Goal: Use online tool/utility: Utilize a website feature to perform a specific function

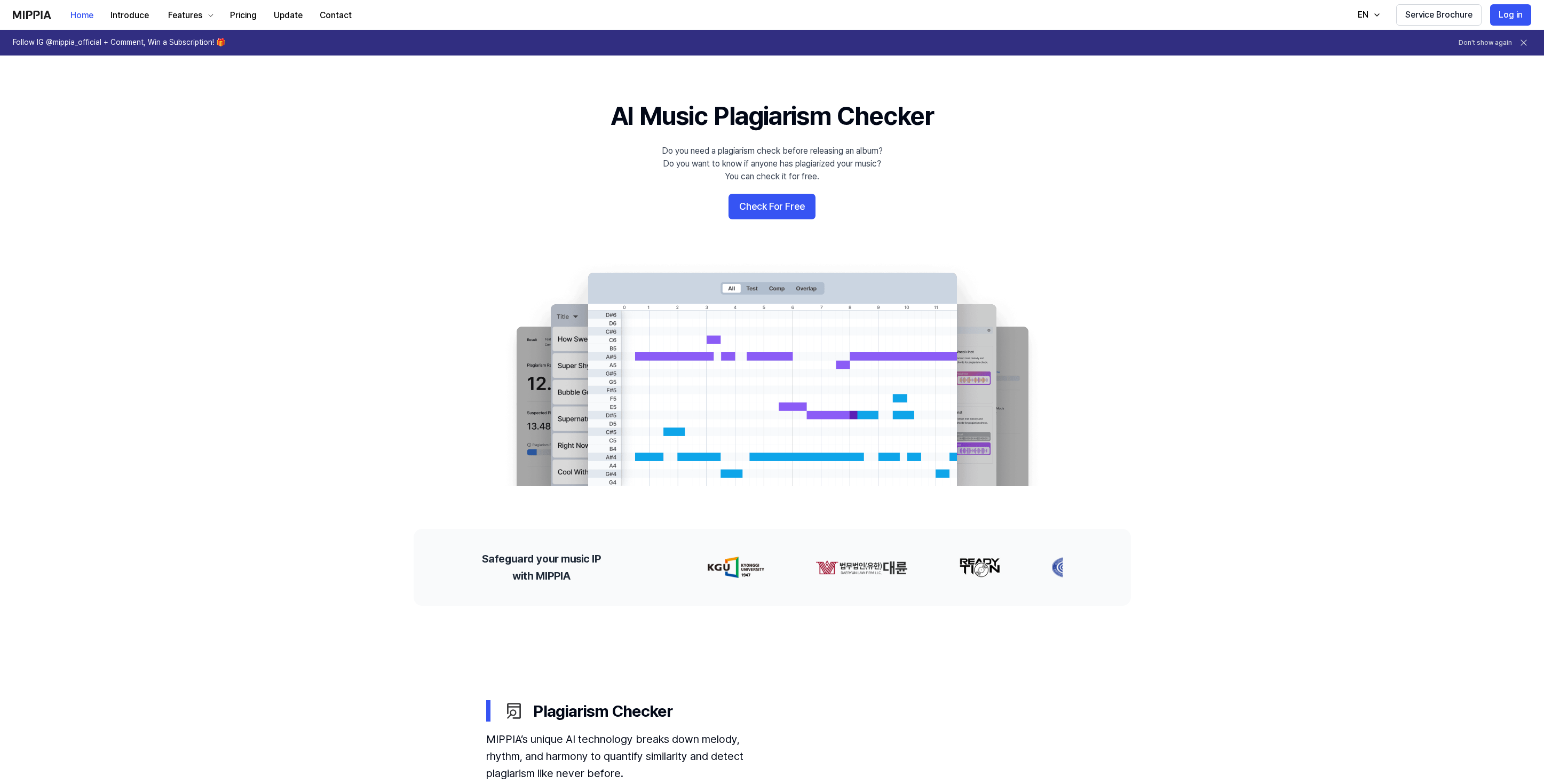
click at [816, 163] on div "Do you need a plagiarism check before releasing an album? Do you want to know i…" at bounding box center [772, 164] width 221 height 39
click at [816, 164] on div "Do you need a plagiarism check before releasing an album? Do you want to know i…" at bounding box center [772, 164] width 221 height 39
click at [1009, 176] on 배너 "AI Music Plagiarism Checker Do you need a plagiarism check before releasing an …" at bounding box center [772, 292] width 769 height 388
click at [792, 209] on button "Check For Free" at bounding box center [772, 207] width 87 height 26
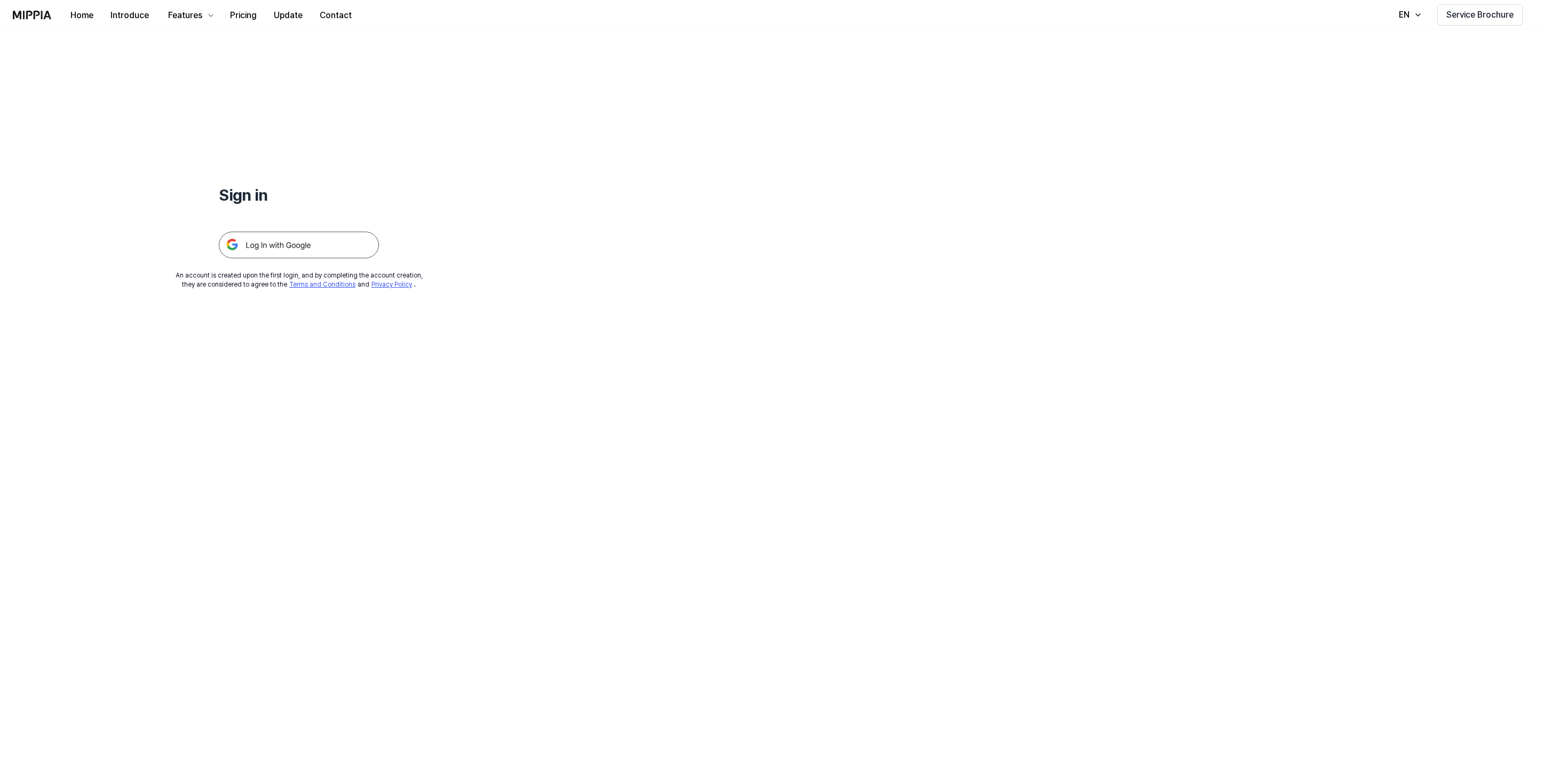
click at [300, 232] on img at bounding box center [299, 245] width 160 height 27
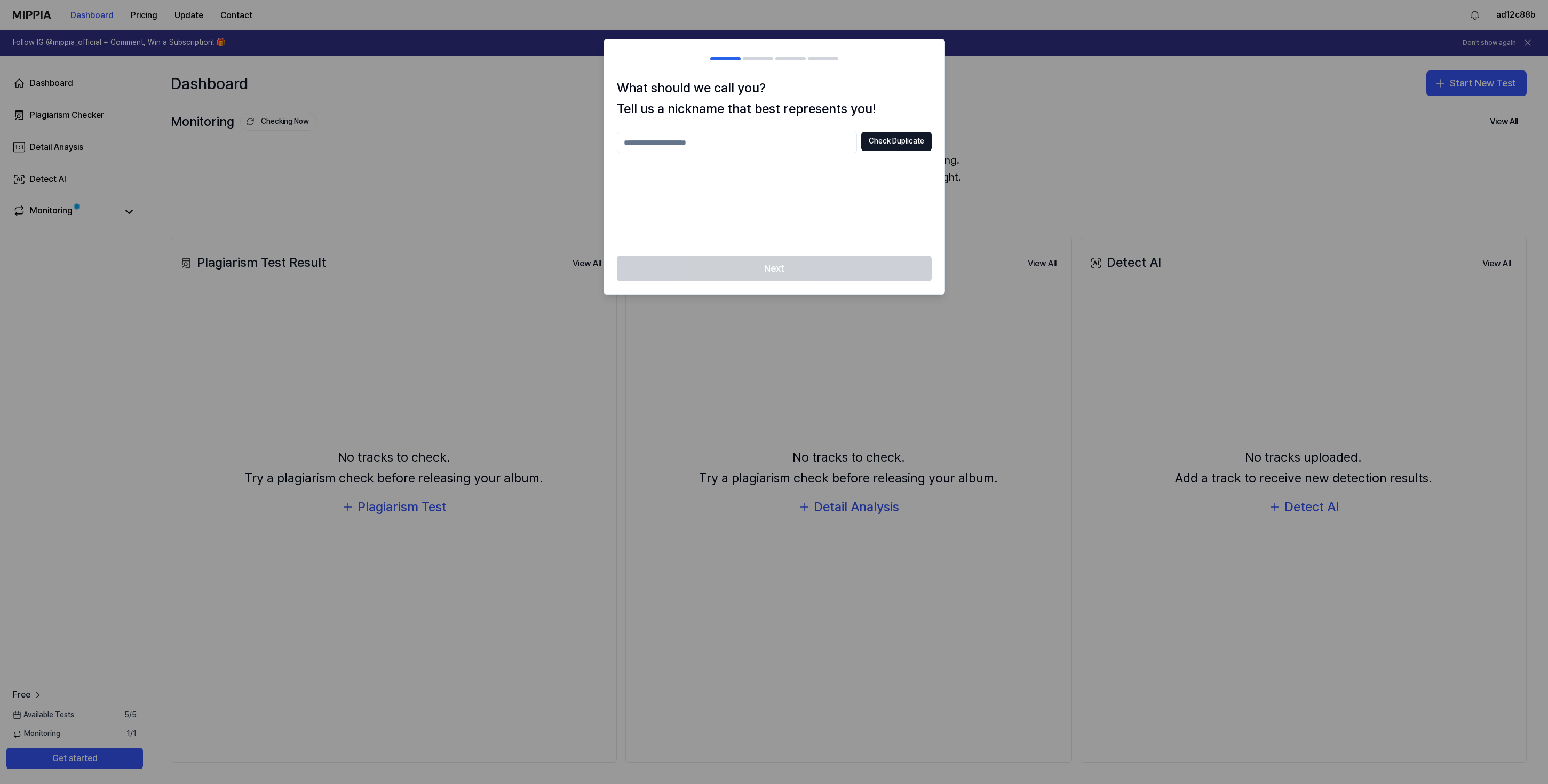
click at [713, 147] on input "text" at bounding box center [736, 142] width 240 height 21
type input "*"
type input "*********"
click at [898, 144] on button "Check Duplicate" at bounding box center [896, 141] width 70 height 19
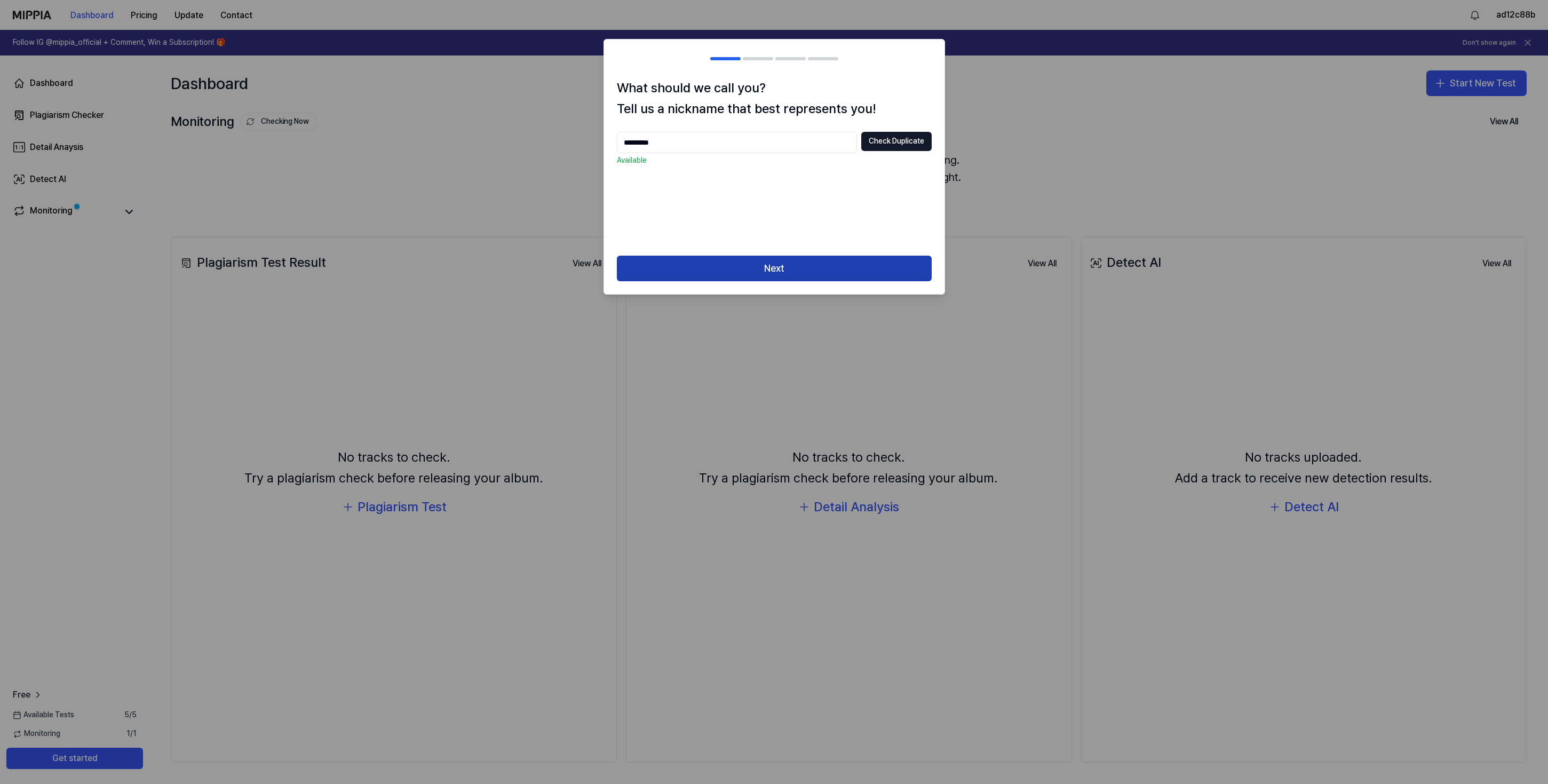
click at [767, 264] on button "Next" at bounding box center [774, 269] width 315 height 26
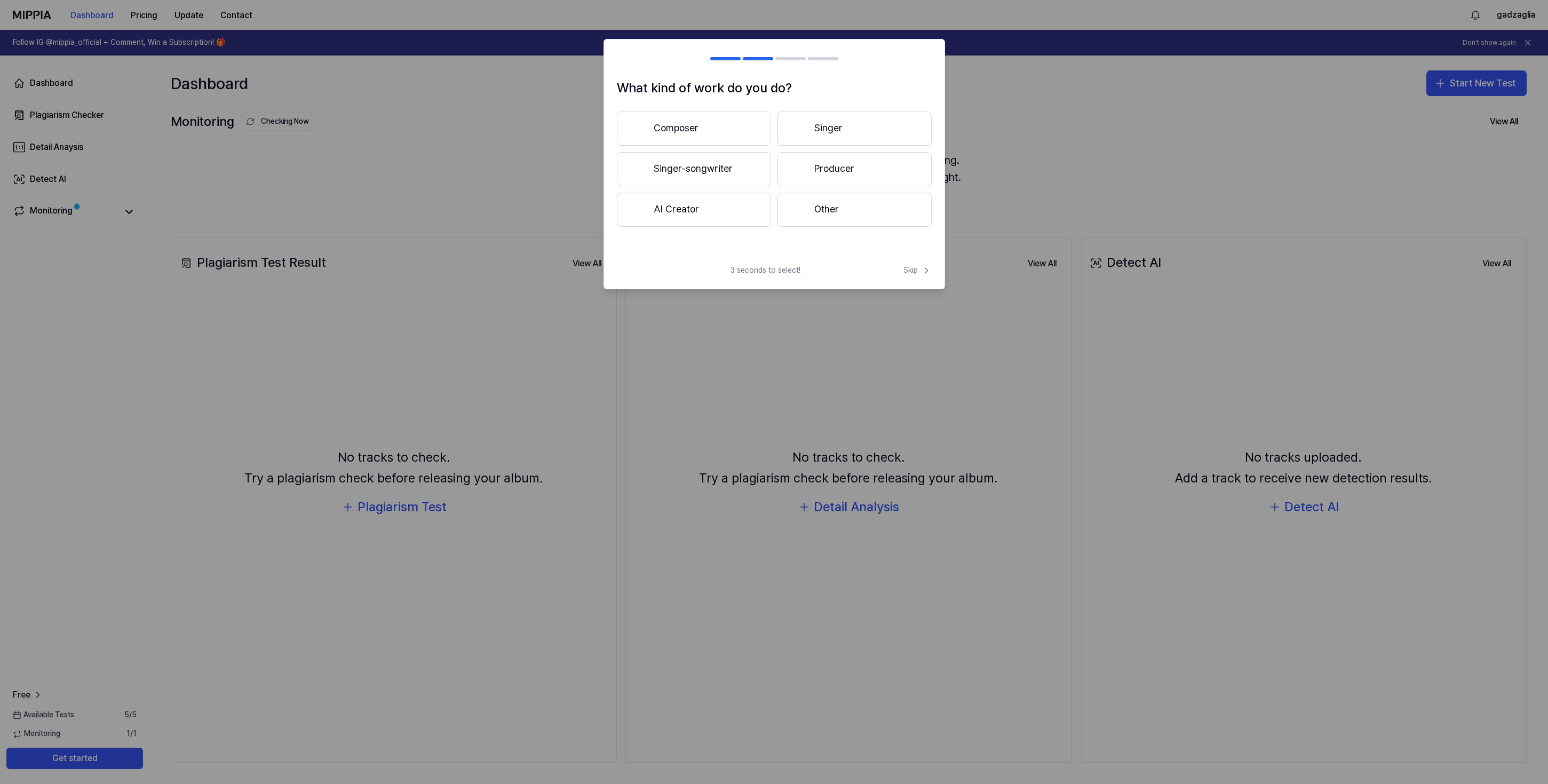
click at [839, 172] on button "Producer" at bounding box center [854, 169] width 154 height 34
click at [837, 174] on button "3 years or more" at bounding box center [854, 170] width 154 height 36
click at [756, 220] on button "Other" at bounding box center [694, 214] width 153 height 34
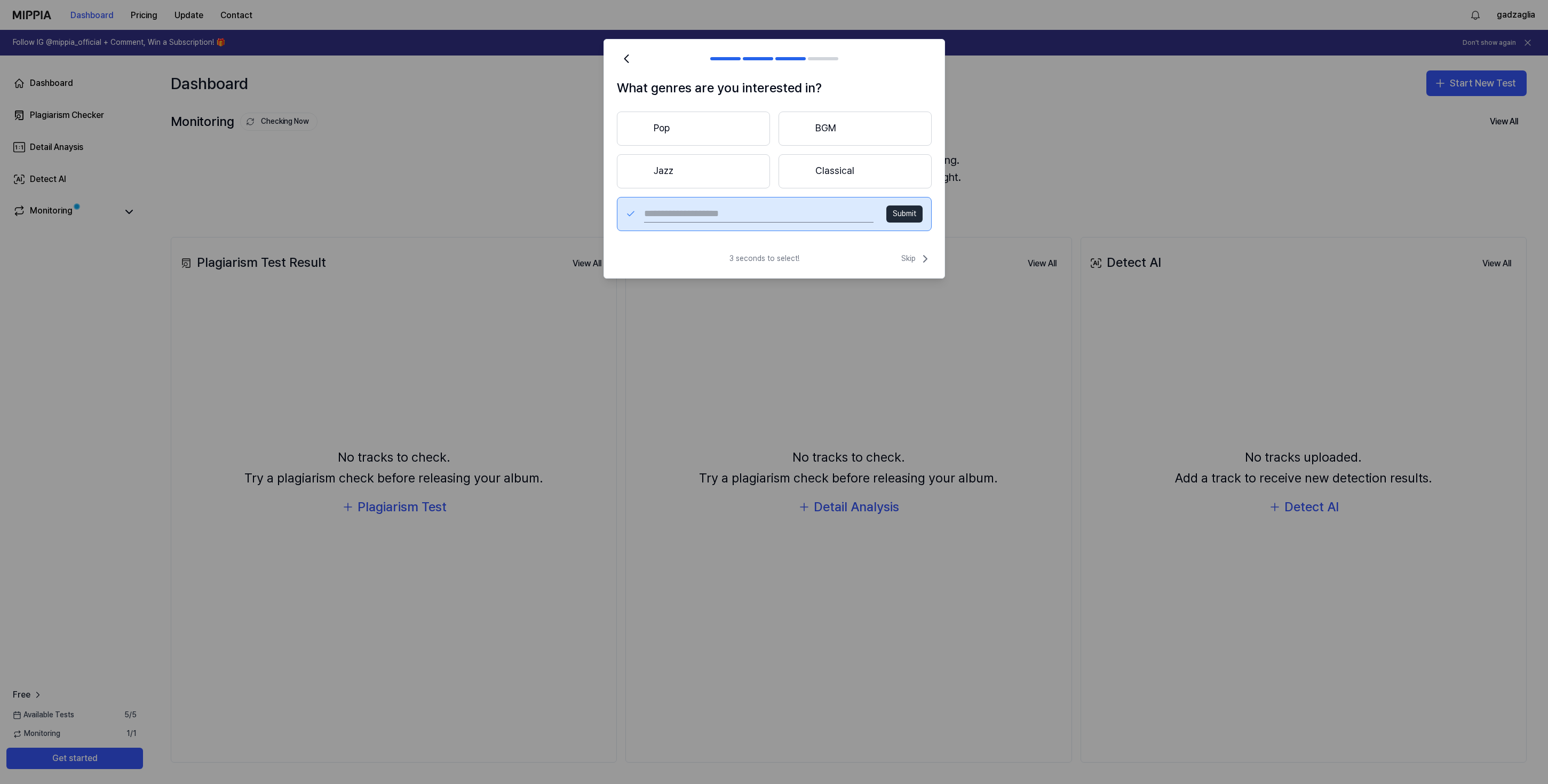
click at [751, 213] on input "text" at bounding box center [758, 213] width 229 height 17
click at [880, 172] on button "Classical" at bounding box center [855, 171] width 153 height 34
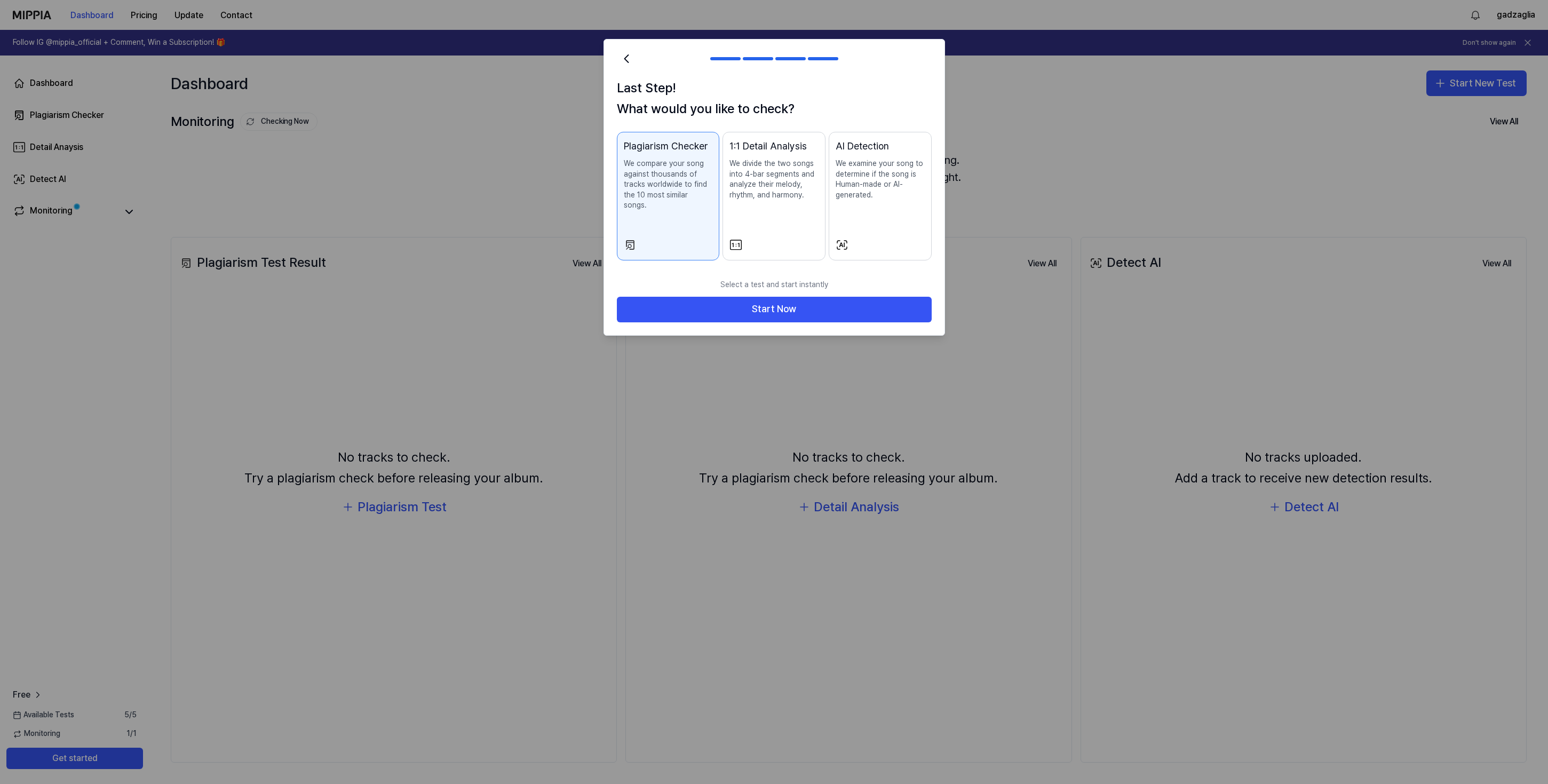
click at [886, 212] on div "AI Detection We examine your song to determine if the song is Human-made or AI-…" at bounding box center [880, 180] width 89 height 82
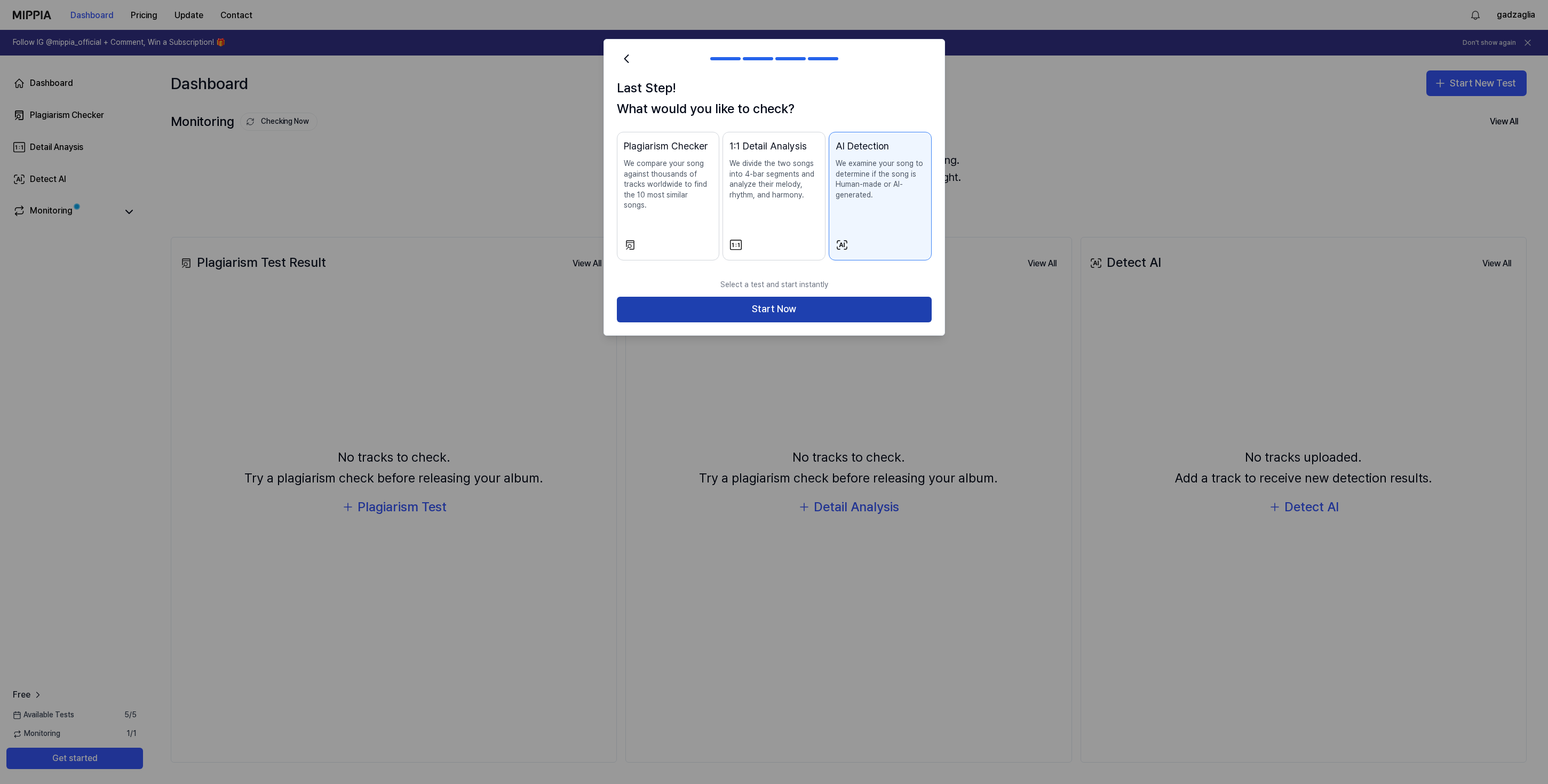
click at [802, 296] on button "Start Now" at bounding box center [774, 309] width 315 height 26
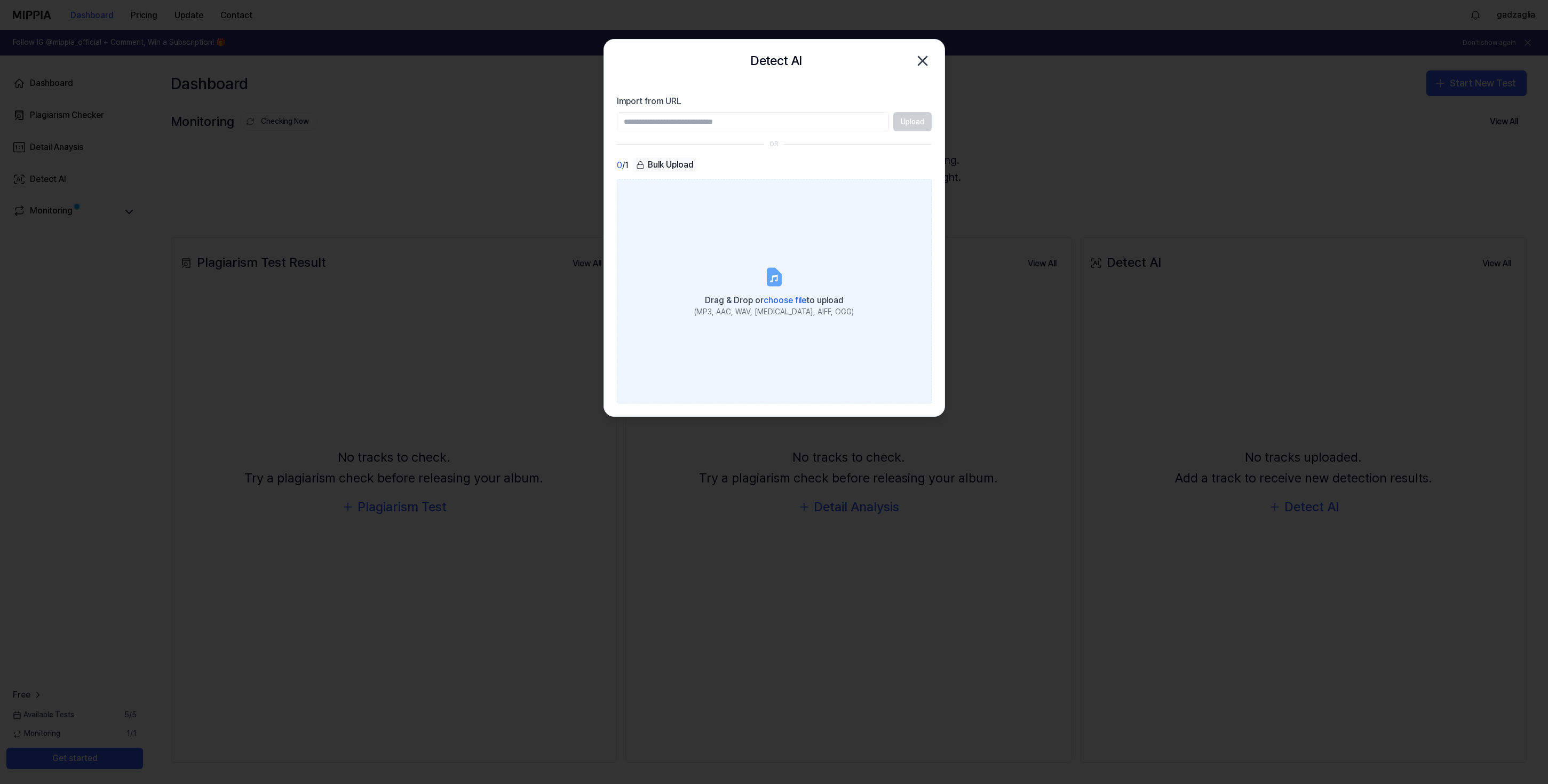
click at [799, 290] on label "Drag & Drop or choose file to upload (MP3, AAC, WAV, [MEDICAL_DATA], AIFF, OGG)" at bounding box center [774, 291] width 315 height 224
click at [0, 0] on input "Drag & Drop or choose file to upload (MP3, AAC, WAV, [MEDICAL_DATA], AIFF, OGG)" at bounding box center [0, 0] width 0 height 0
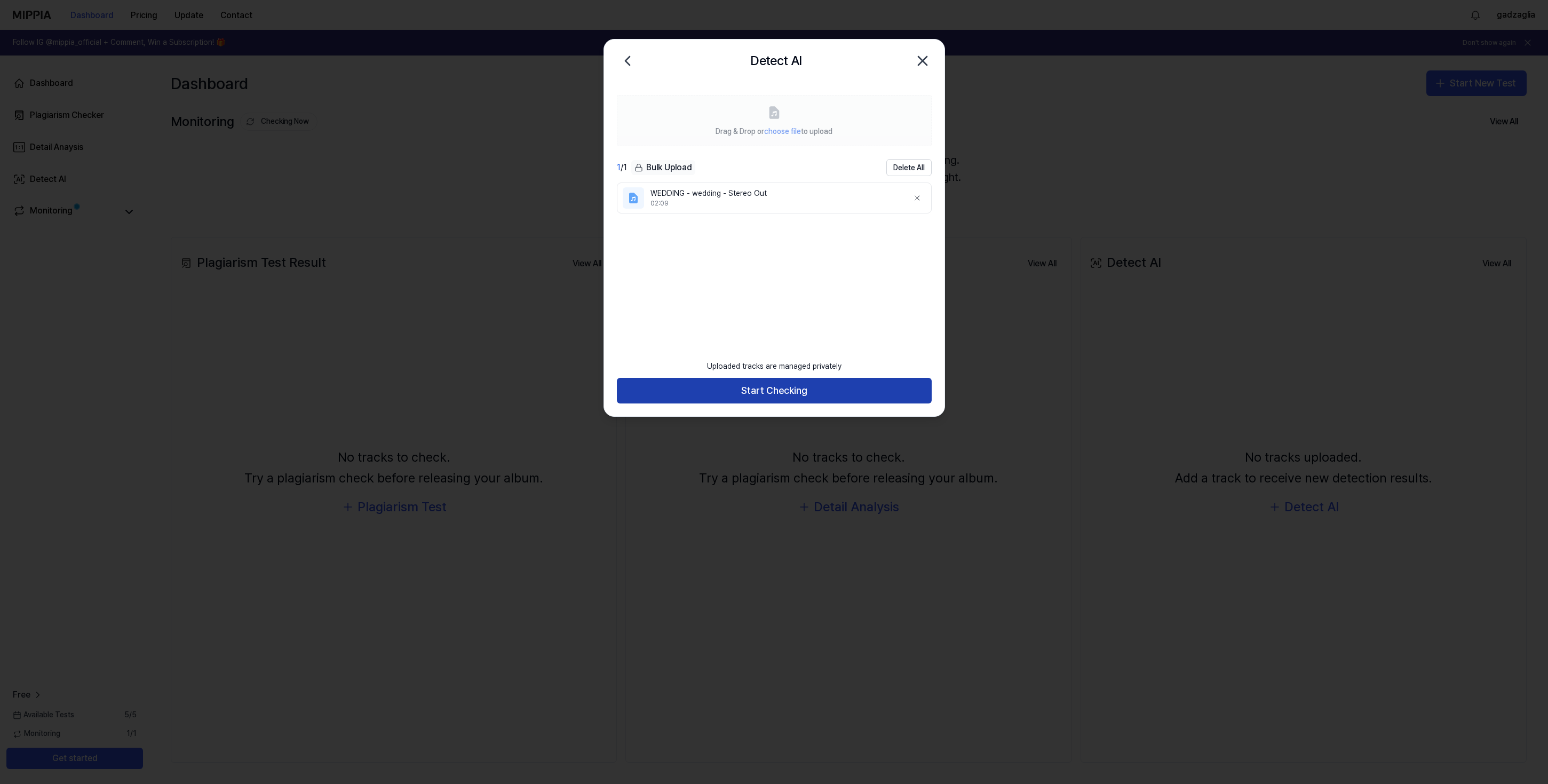
click at [812, 397] on button "Start Checking" at bounding box center [774, 391] width 315 height 26
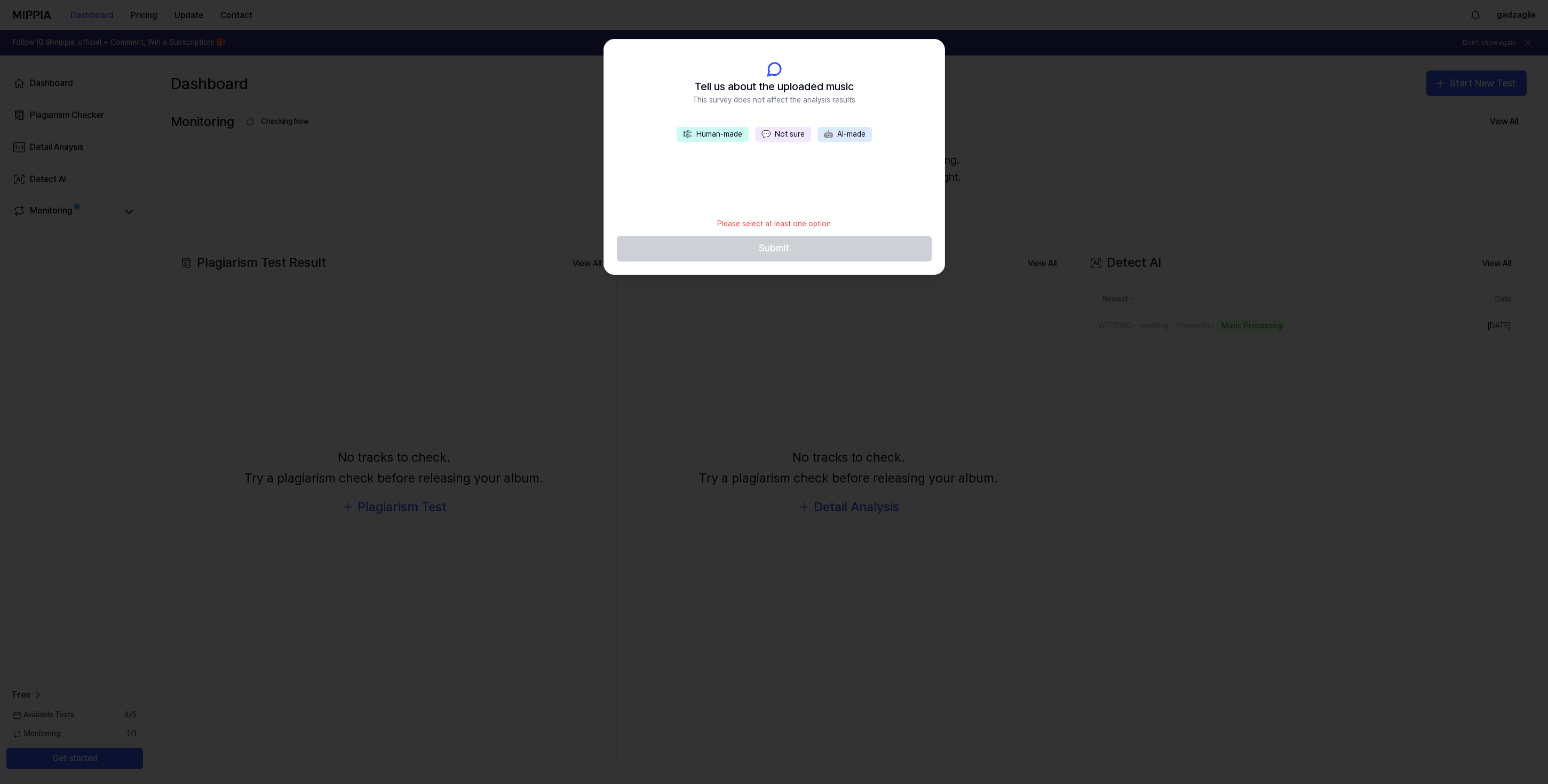
click at [774, 136] on button "💬 Not sure" at bounding box center [782, 134] width 56 height 15
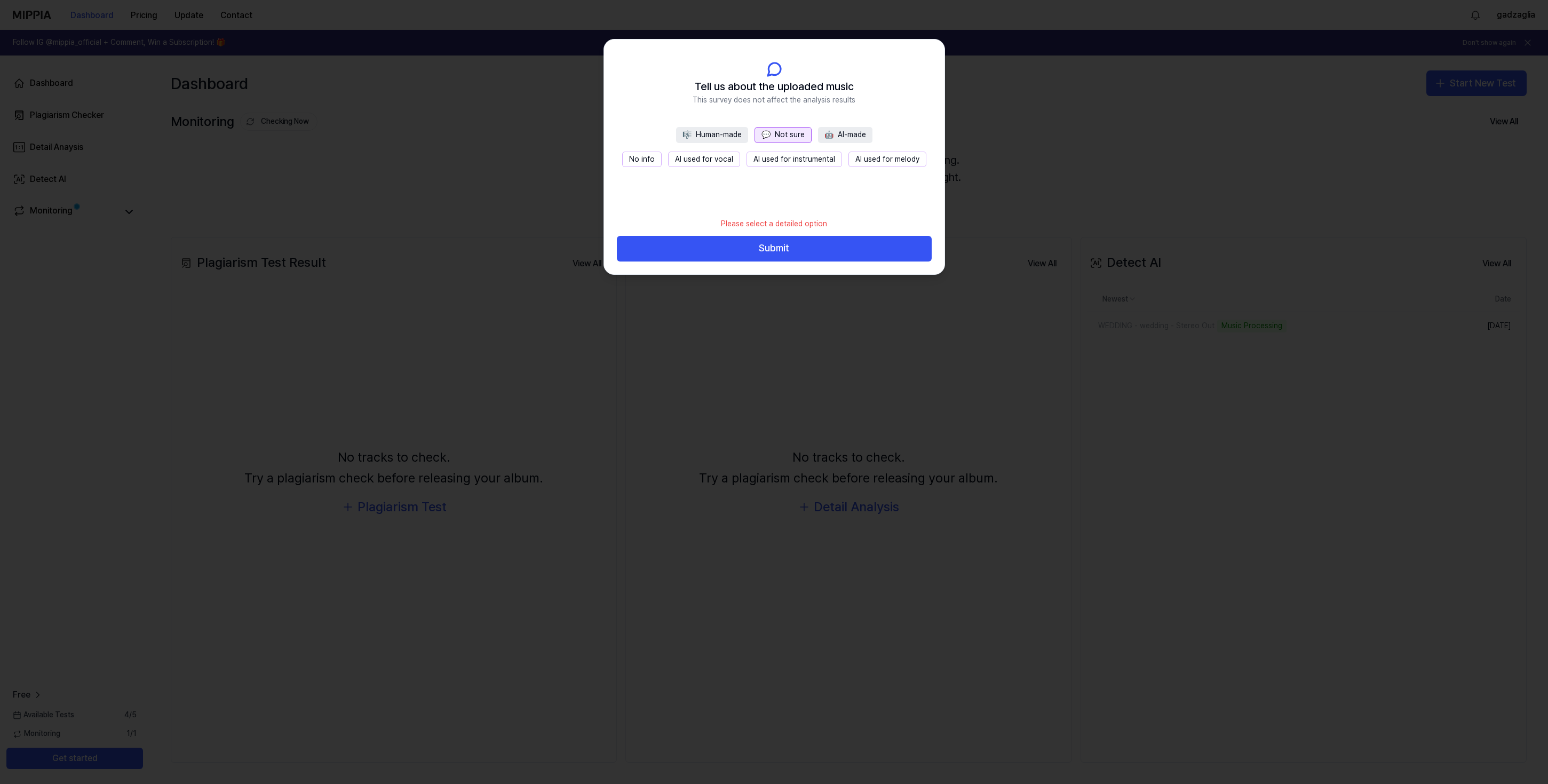
click at [648, 164] on button "No info" at bounding box center [641, 160] width 40 height 16
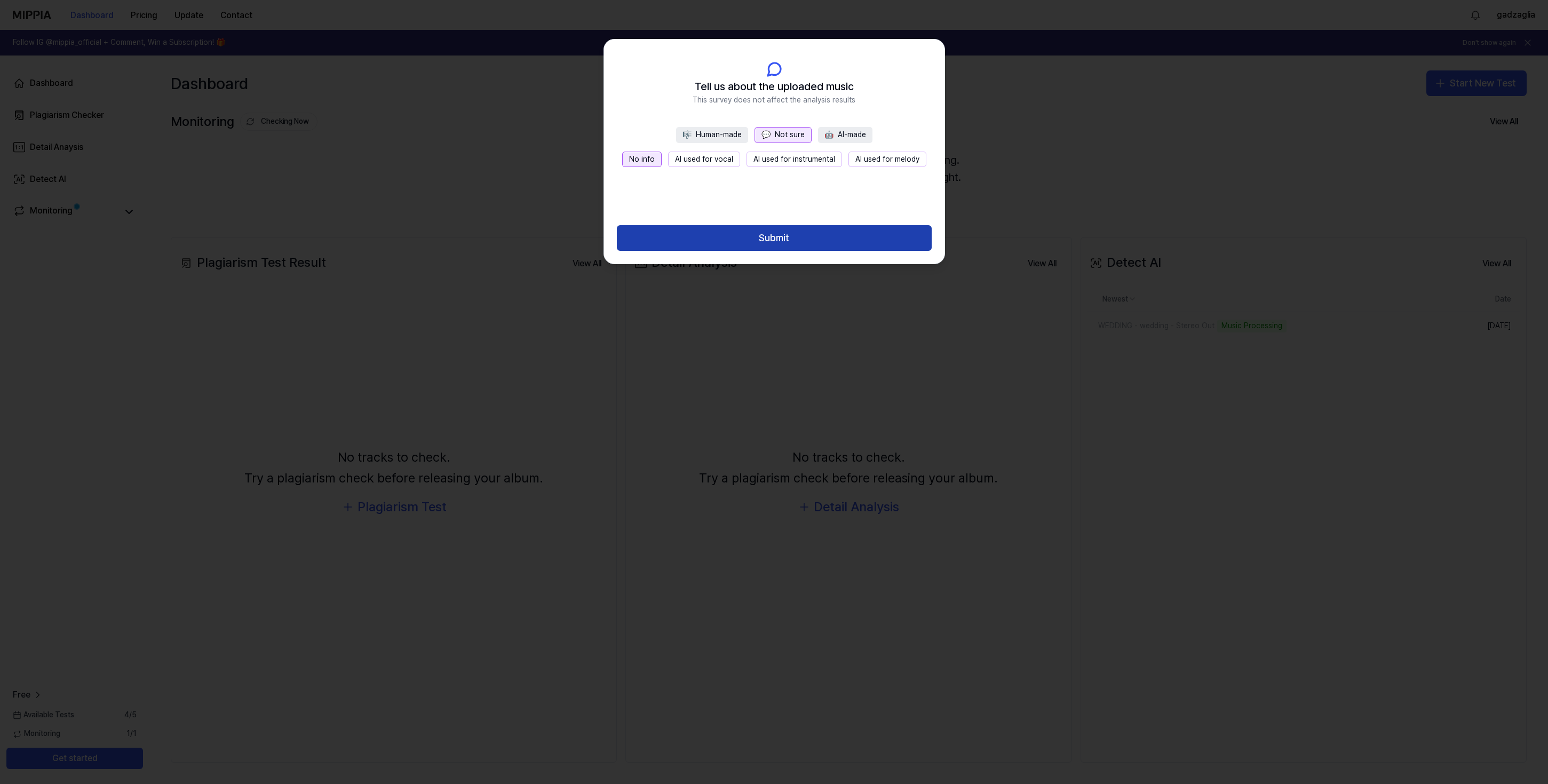
click at [806, 238] on button "Submit" at bounding box center [774, 238] width 315 height 26
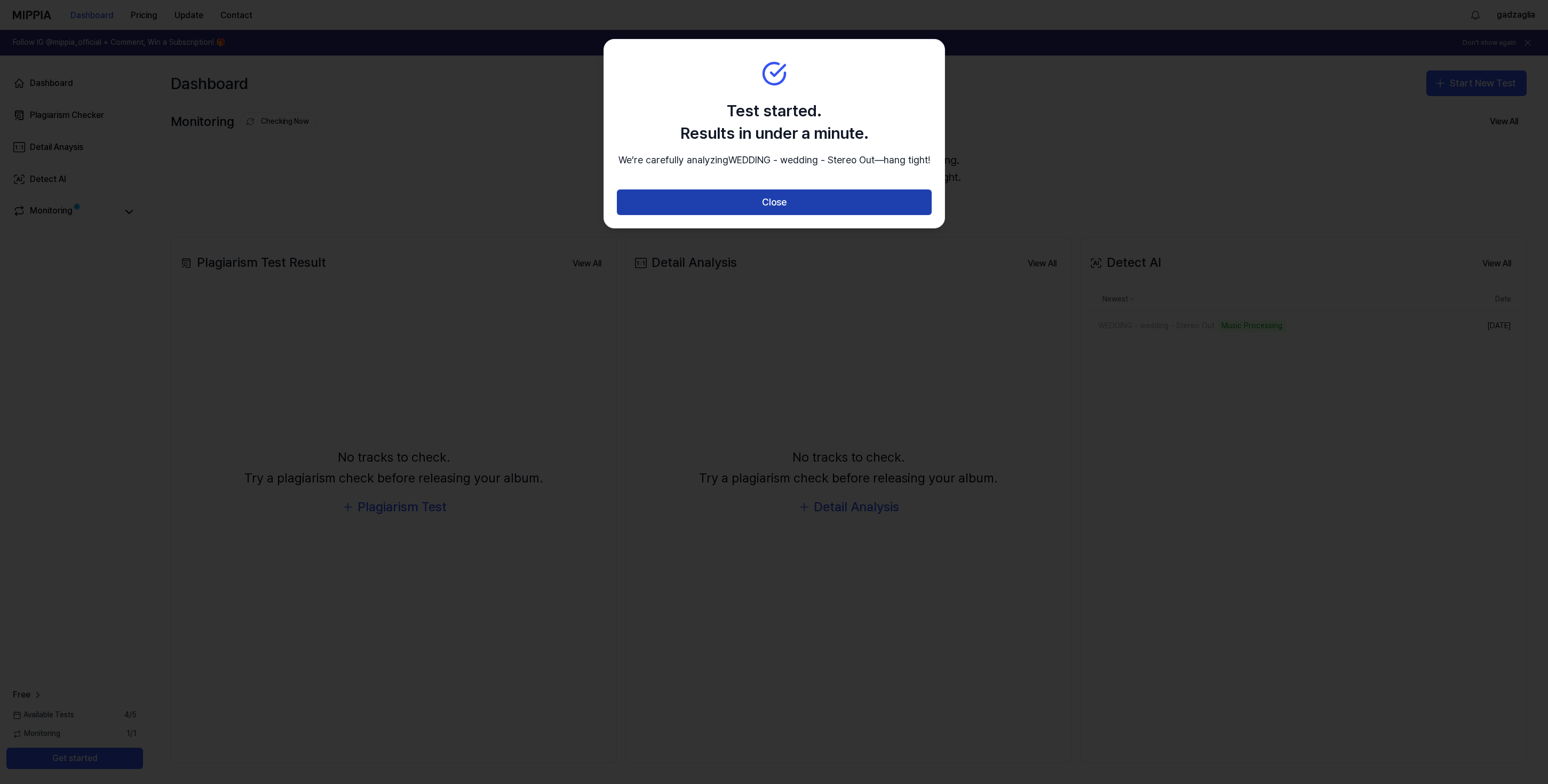
click at [782, 214] on button "Close" at bounding box center [774, 203] width 315 height 26
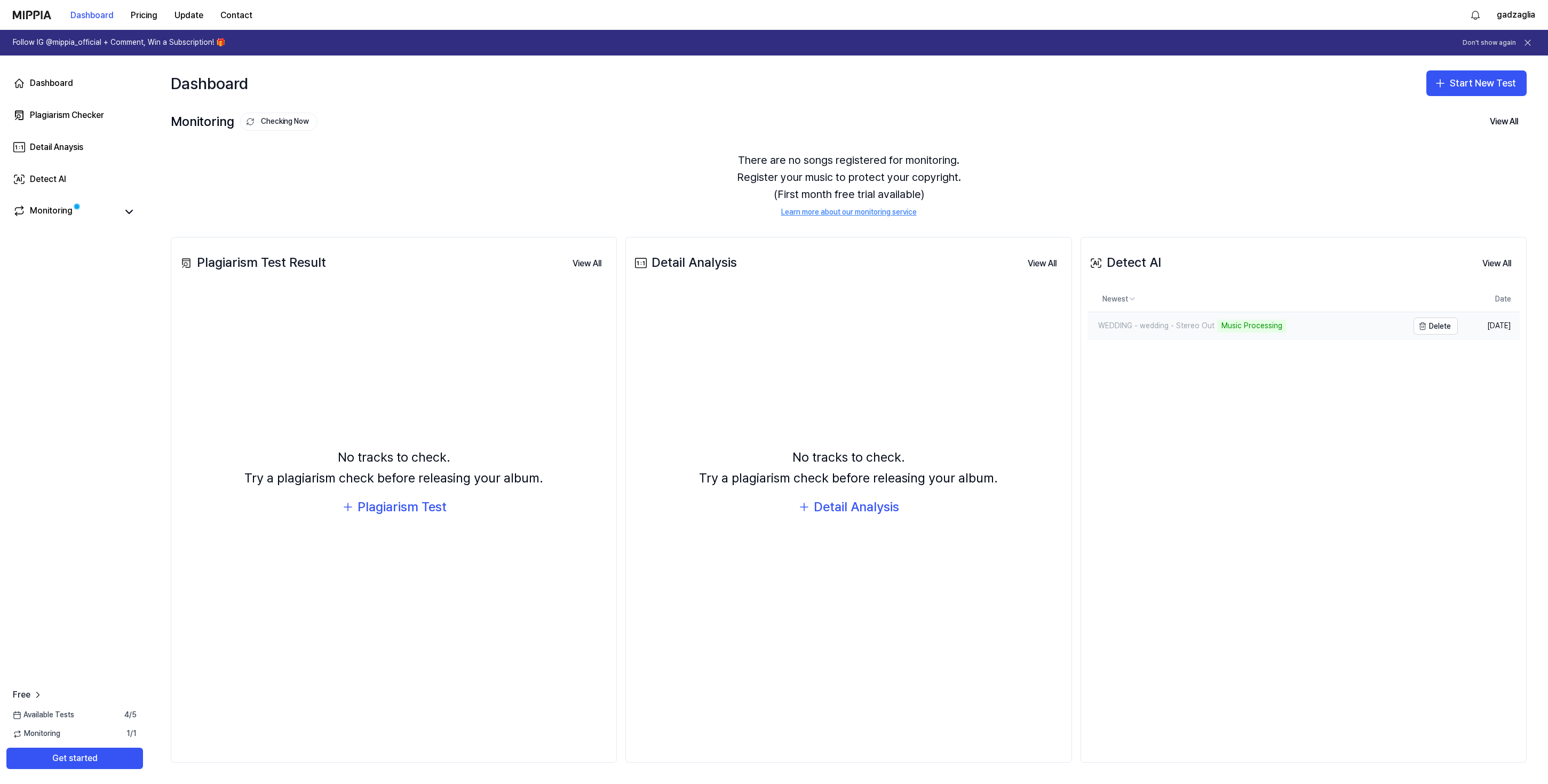
click at [1246, 329] on div "Music Processing" at bounding box center [1252, 326] width 69 height 13
click at [1197, 327] on div "WEDDING - wedding - Stereo Out" at bounding box center [1151, 325] width 127 height 10
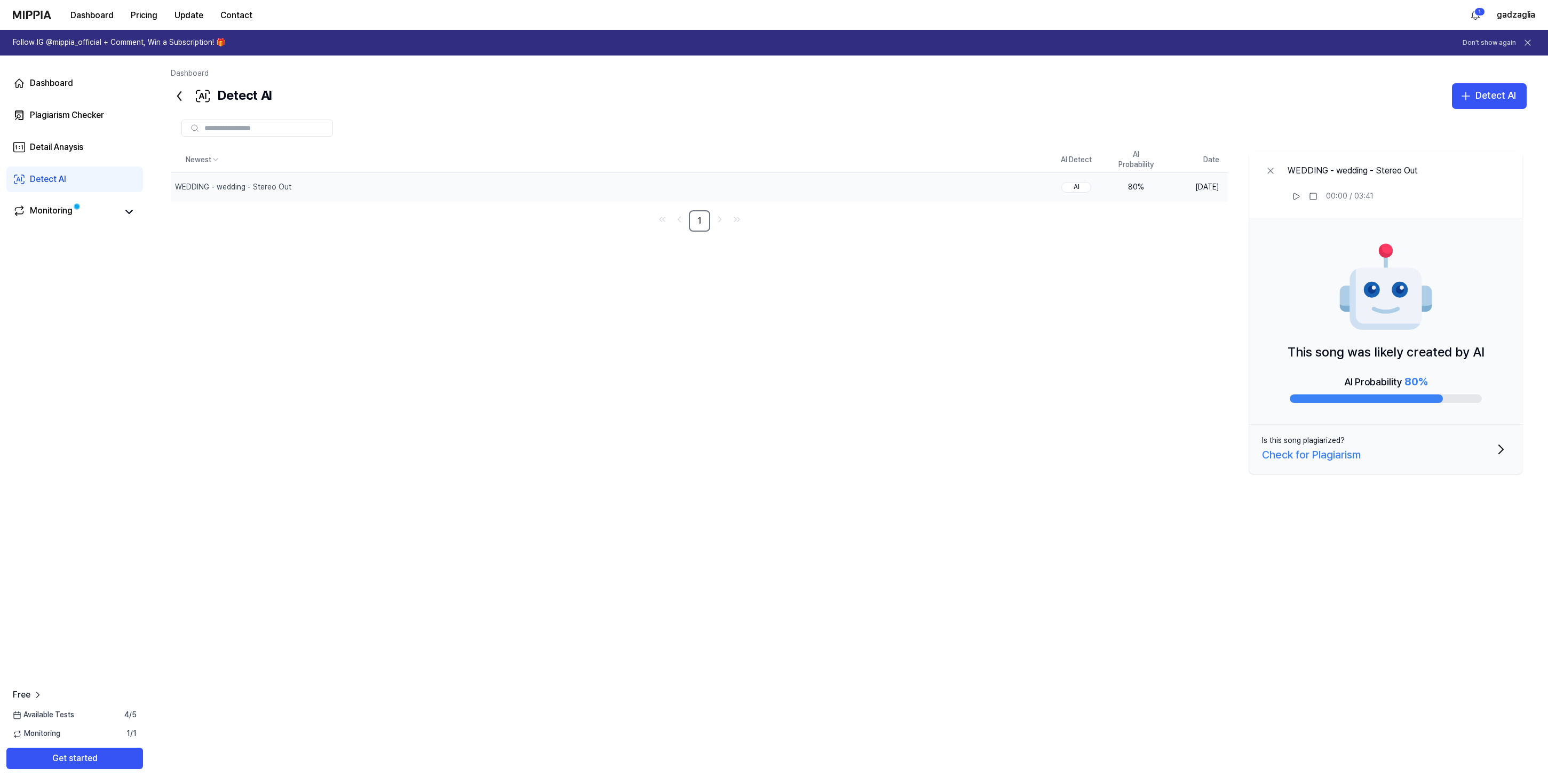
drag, startPoint x: 397, startPoint y: 343, endPoint x: 257, endPoint y: 335, distance: 140.2
click at [398, 342] on div "Newest AI Detect AI Probability Date WEDDING - wedding - Stereo Out Delete AI 8…" at bounding box center [848, 401] width 1356 height 509
click at [196, 330] on div "Newest AI Detect AI Probability Date WEDDING - wedding - Stereo Out Delete AI 8…" at bounding box center [848, 401] width 1356 height 509
